Goal: Task Accomplishment & Management: Manage account settings

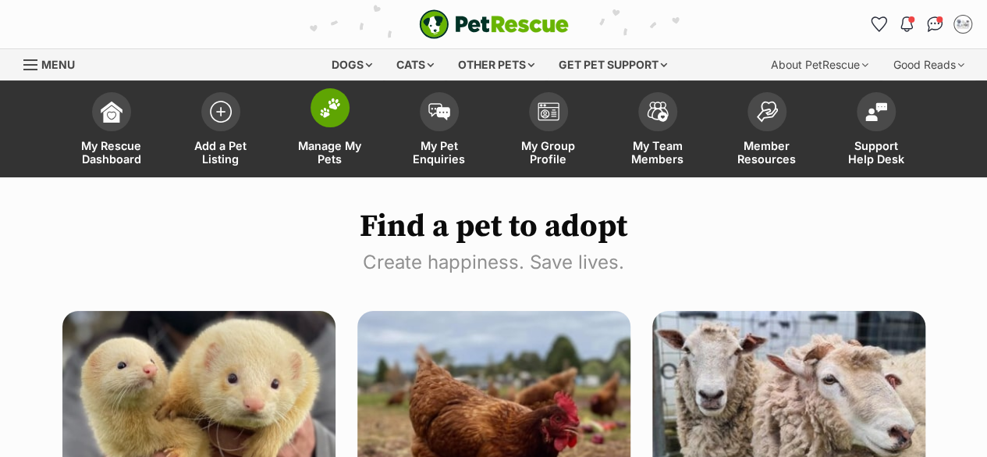
click at [346, 156] on span "Manage My Pets" at bounding box center [330, 152] width 70 height 27
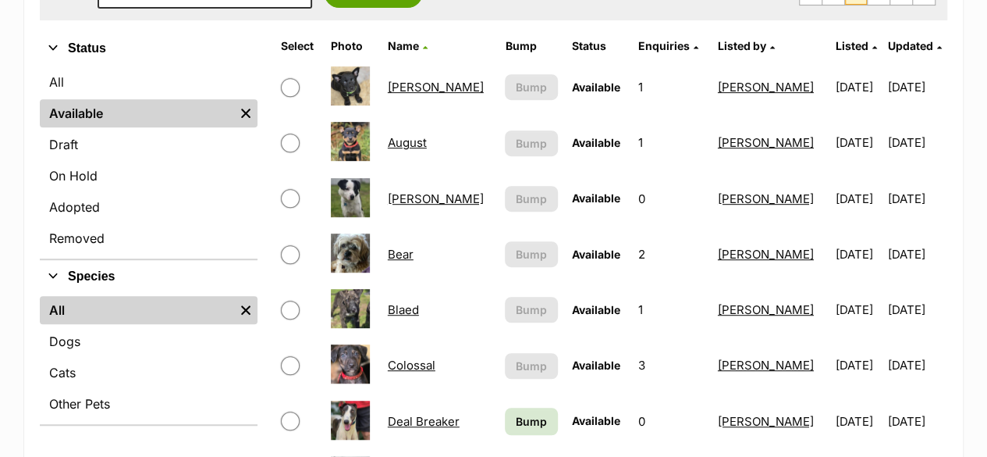
scroll to position [468, 0]
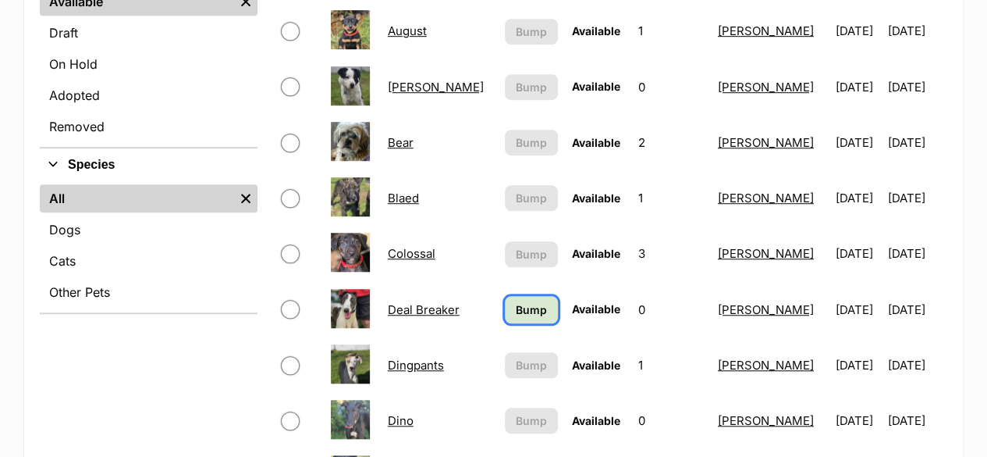
click at [519, 309] on span "Bump" at bounding box center [531, 309] width 31 height 16
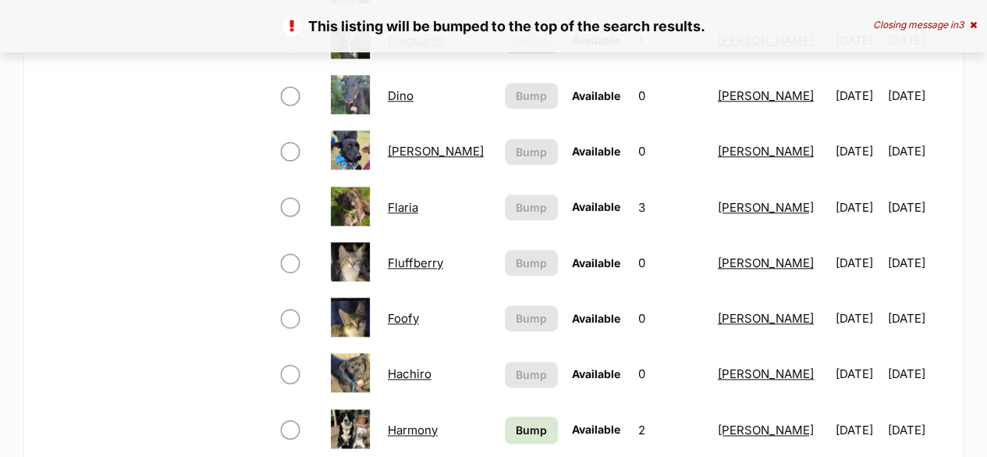
scroll to position [937, 0]
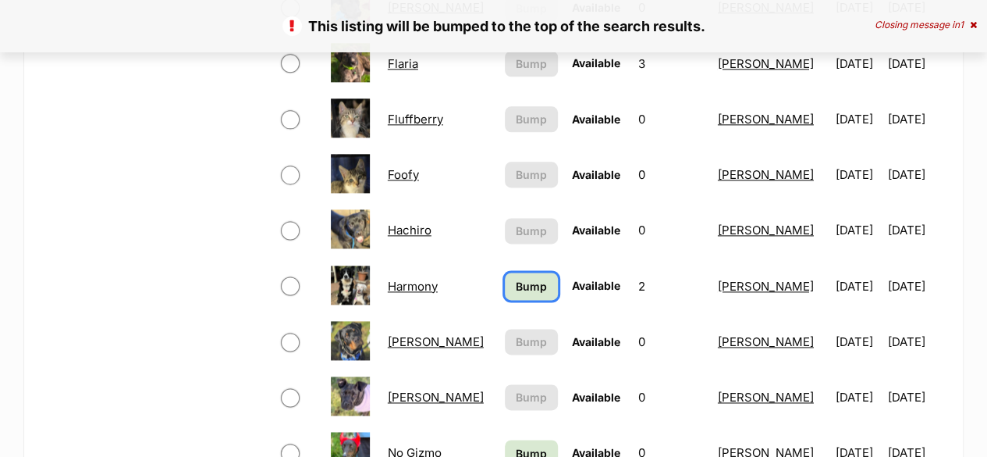
click at [506, 274] on link "Bump" at bounding box center [531, 285] width 52 height 27
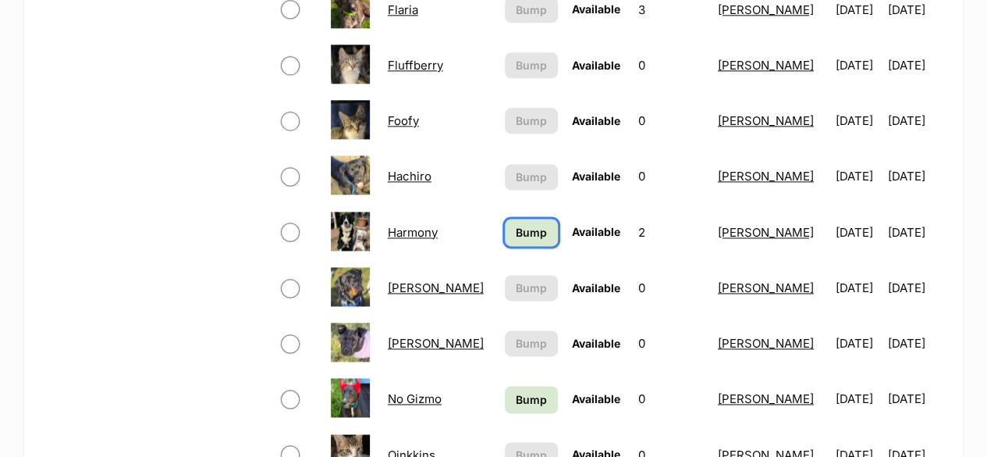
scroll to position [1015, 0]
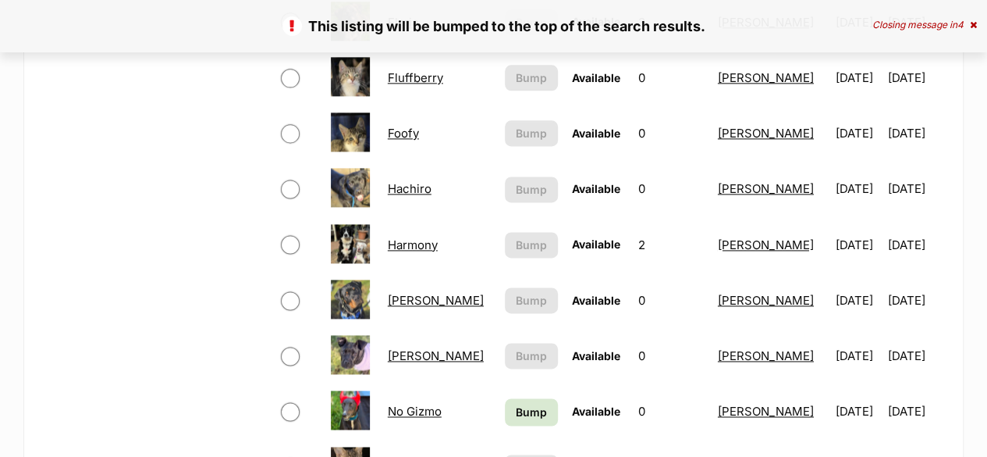
scroll to position [1093, 0]
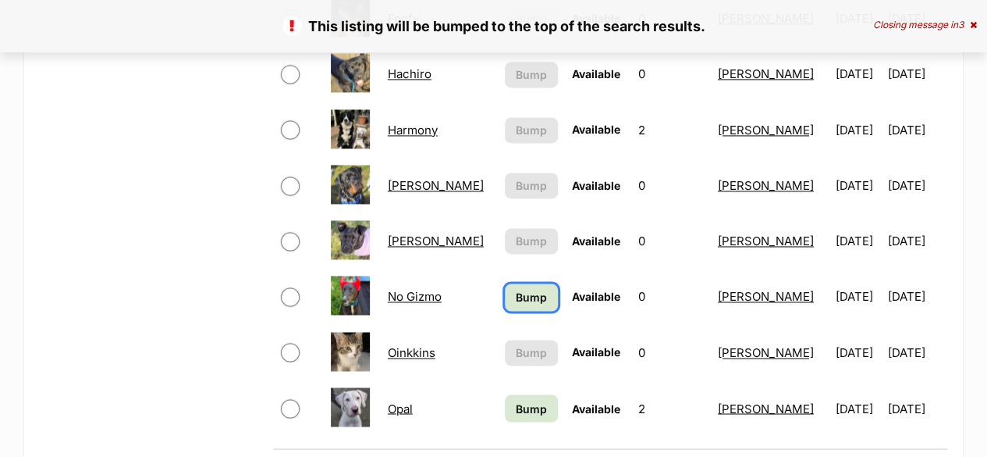
click at [534, 292] on link "Bump" at bounding box center [531, 296] width 52 height 27
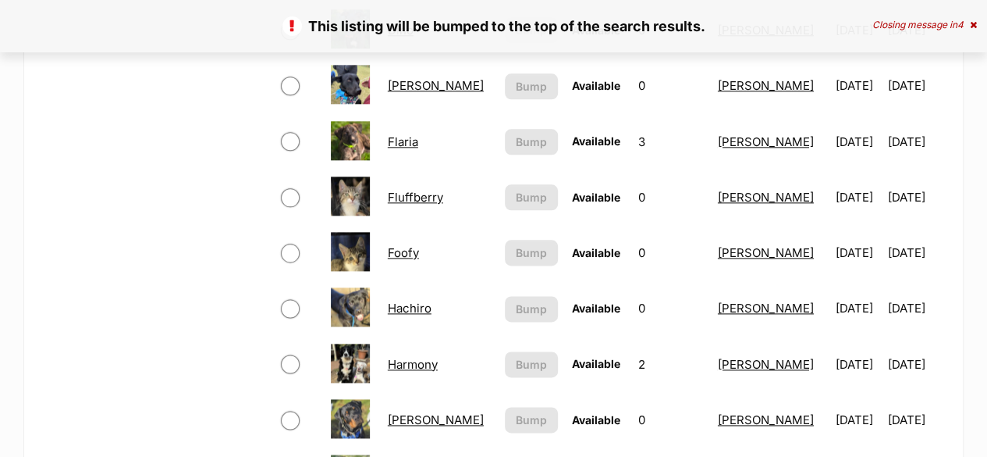
scroll to position [1093, 0]
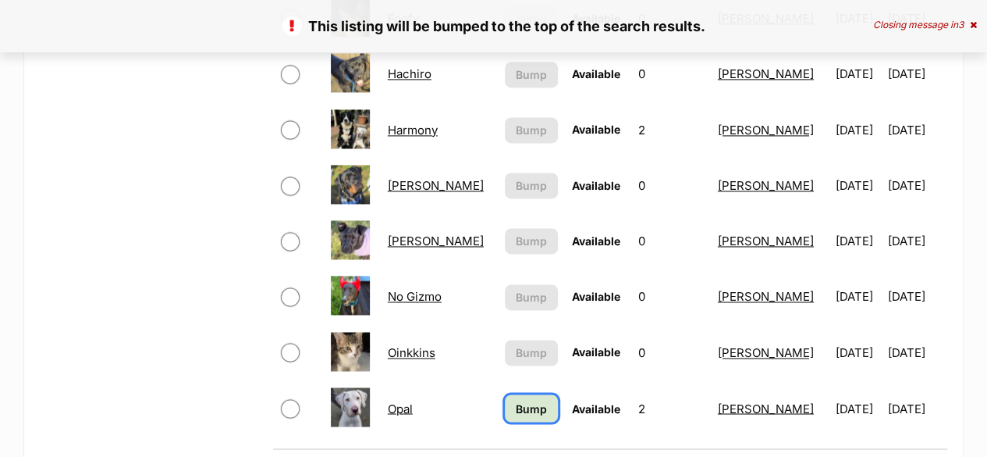
click at [516, 405] on span "Bump" at bounding box center [531, 408] width 31 height 16
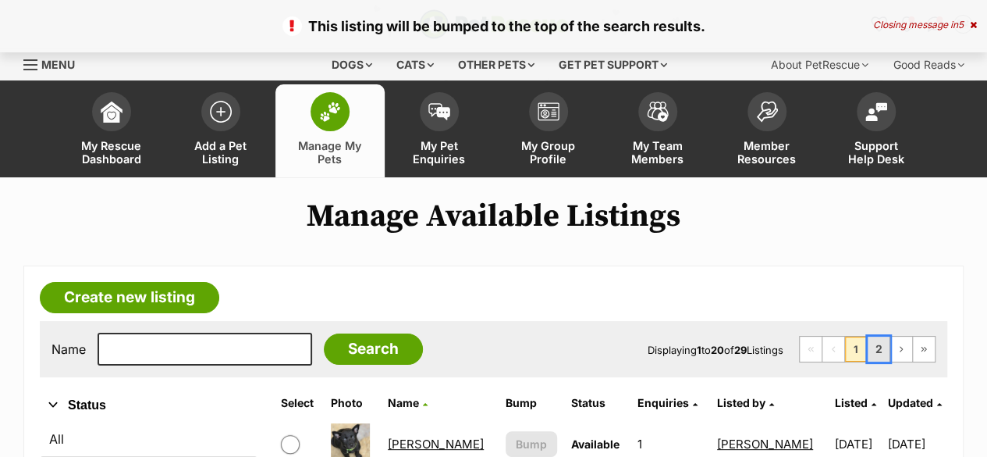
click at [877, 350] on link "2" at bounding box center [879, 348] width 22 height 25
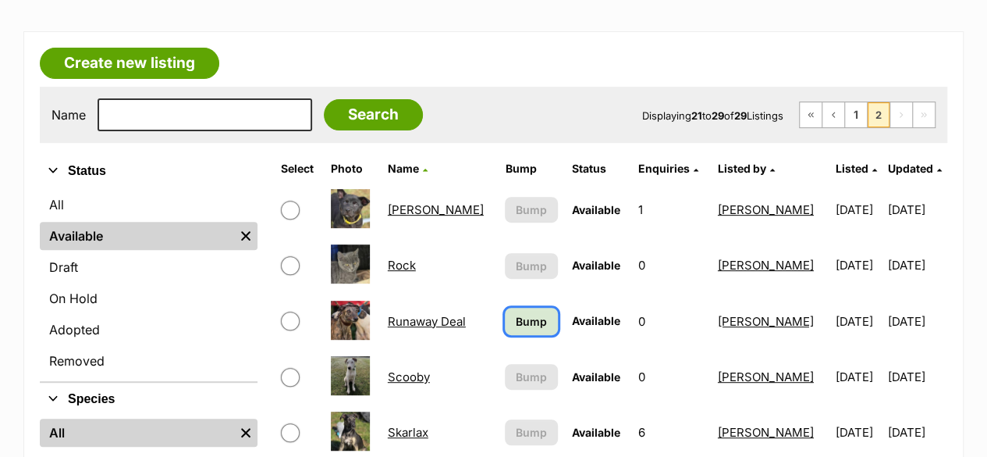
click at [517, 320] on span "Bump" at bounding box center [531, 321] width 31 height 16
